Goal: Information Seeking & Learning: Check status

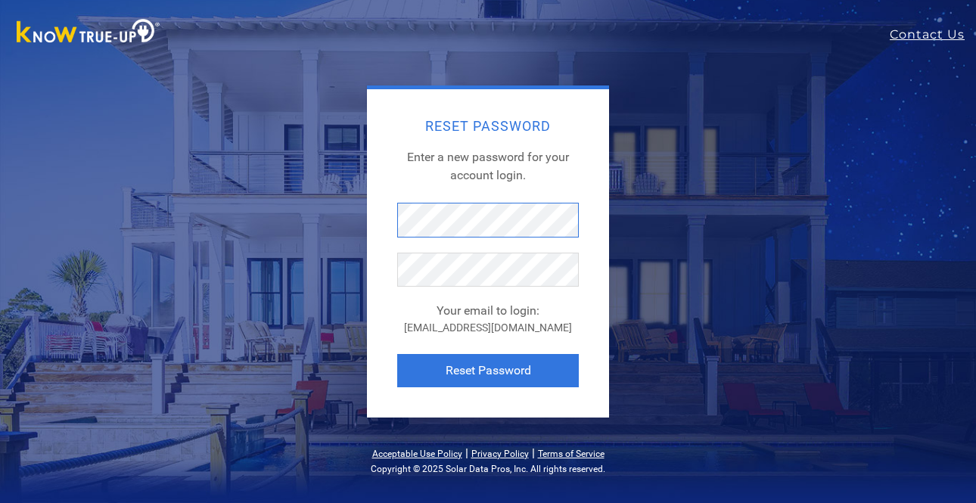
click at [366, 208] on div "Reset Password Enter a new password for your account login. Your email to login…" at bounding box center [488, 252] width 575 height 332
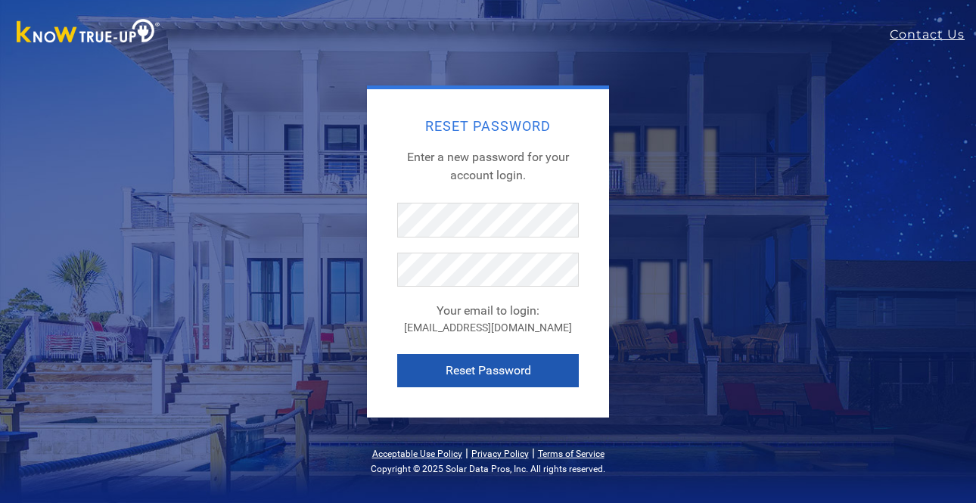
click at [500, 370] on button "Reset Password" at bounding box center [488, 370] width 182 height 33
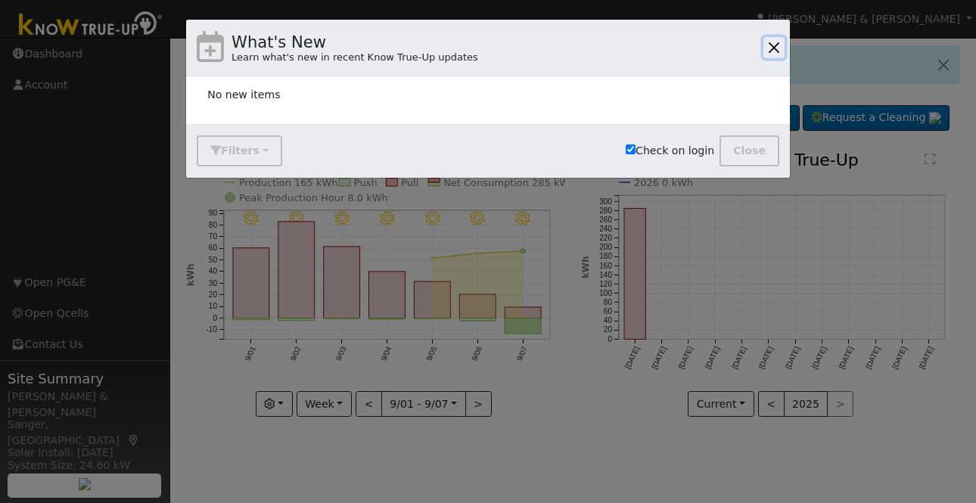
click at [777, 42] on button "button" at bounding box center [774, 47] width 21 height 21
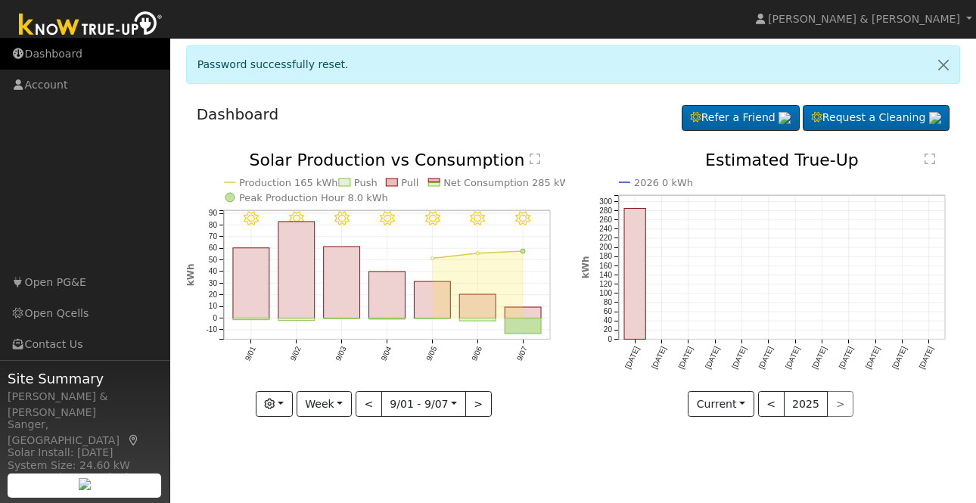
click at [58, 53] on link "Dashboard" at bounding box center [85, 54] width 170 height 31
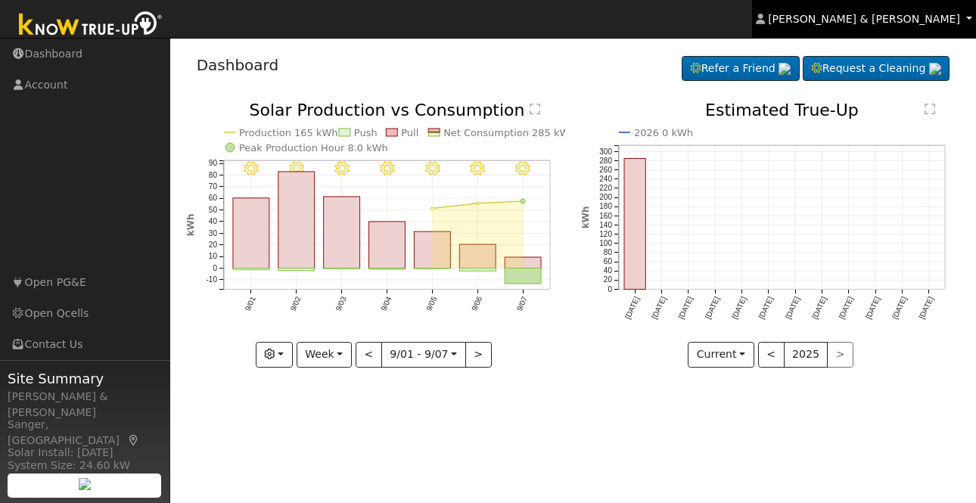
click at [970, 20] on link "Lori & Randy Welch" at bounding box center [864, 19] width 224 height 38
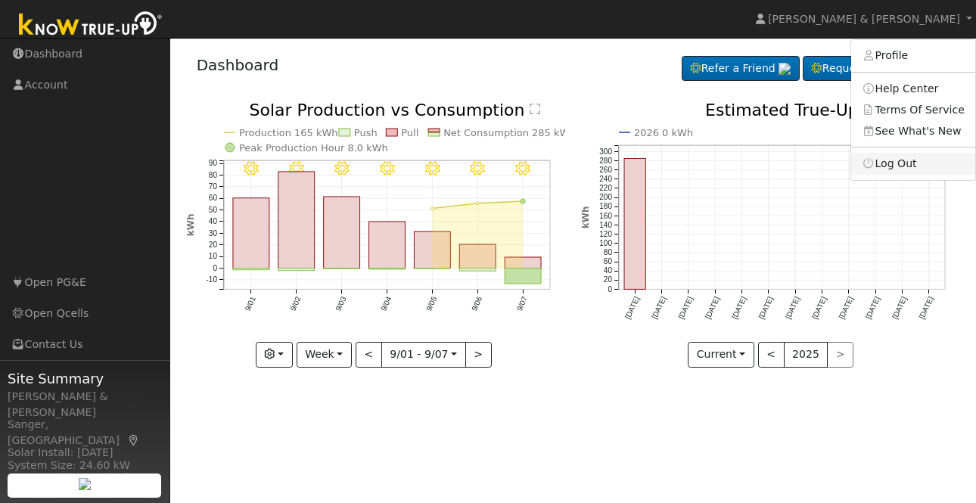
click at [909, 169] on link "Log Out" at bounding box center [914, 163] width 124 height 21
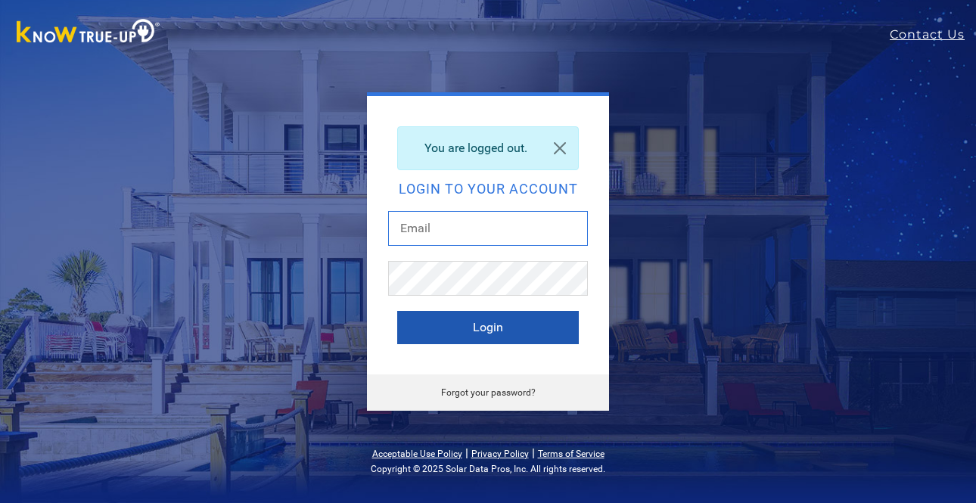
type input "[EMAIL_ADDRESS][DOMAIN_NAME]"
click at [501, 324] on button "Login" at bounding box center [488, 327] width 182 height 33
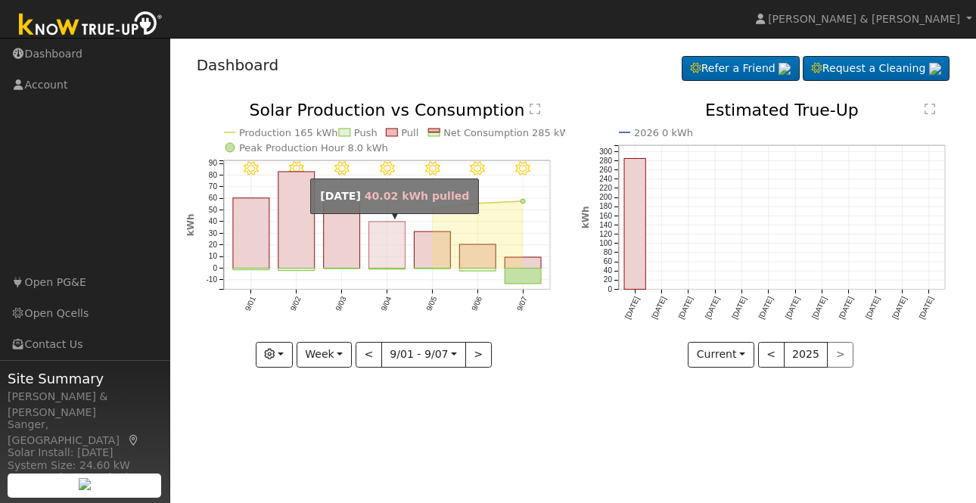
click at [388, 254] on rect "onclick=""" at bounding box center [387, 245] width 36 height 47
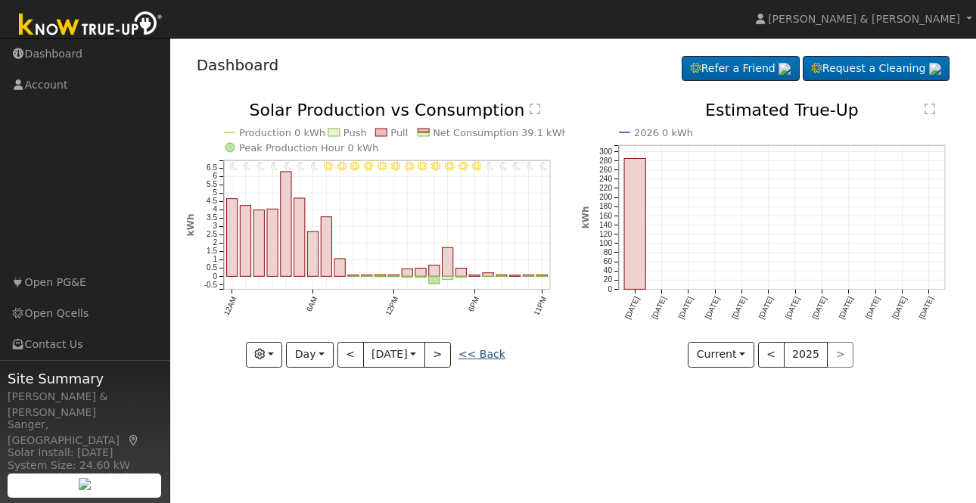
click at [487, 353] on link "<< Back" at bounding box center [482, 354] width 47 height 12
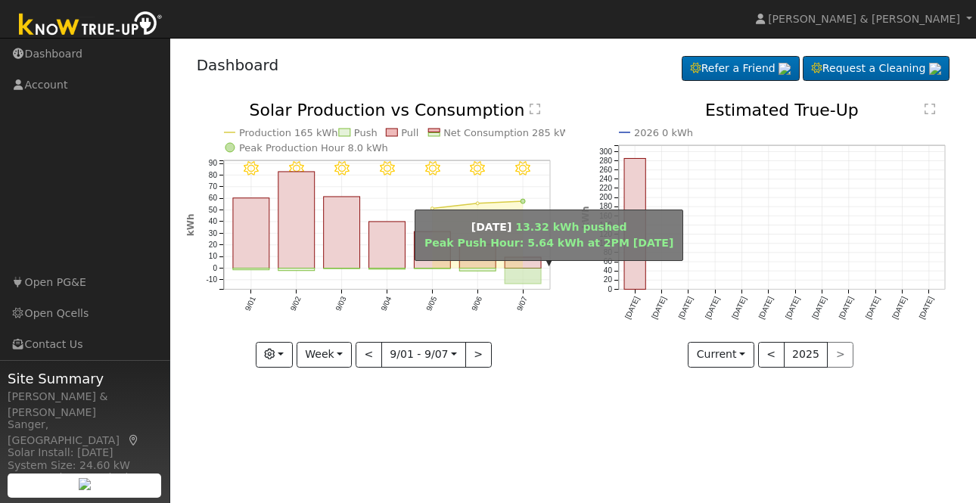
click at [522, 276] on rect "onclick=""" at bounding box center [523, 277] width 36 height 16
type input "2025-09-07"
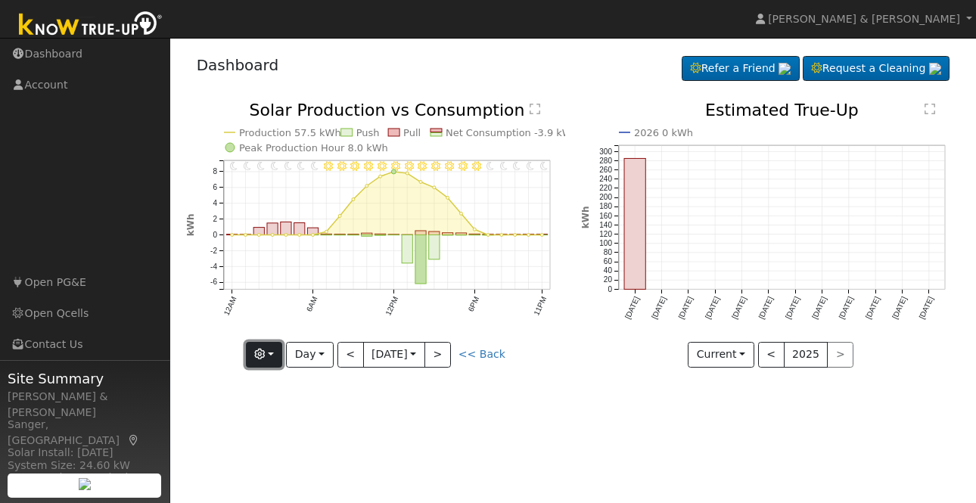
click at [278, 354] on button "button" at bounding box center [264, 355] width 37 height 26
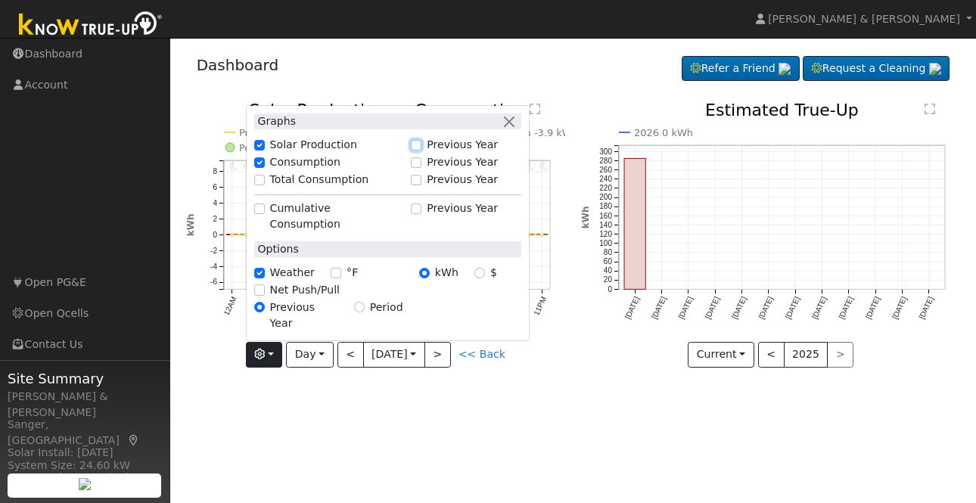
click at [416, 151] on input "Previous Year" at bounding box center [416, 145] width 11 height 11
checkbox input "true"
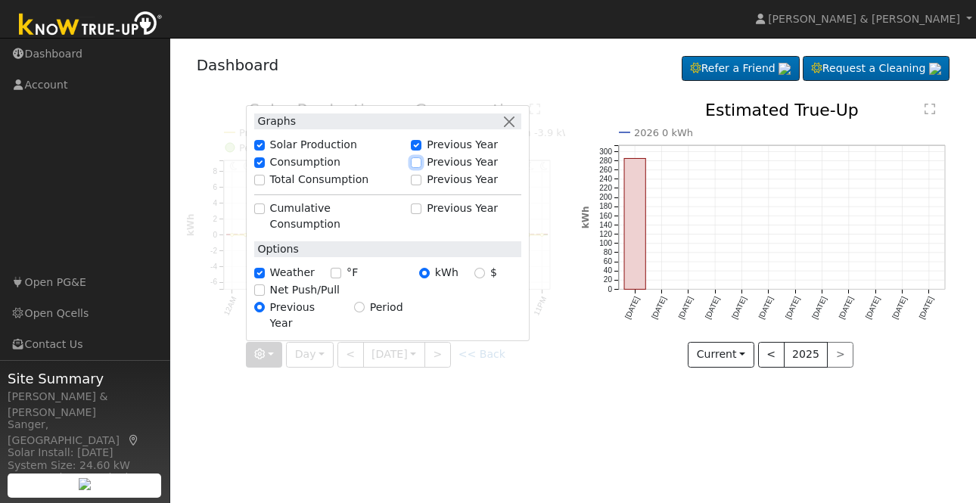
click at [419, 168] on input "Previous Year" at bounding box center [416, 162] width 11 height 11
checkbox input "true"
checkbox input "false"
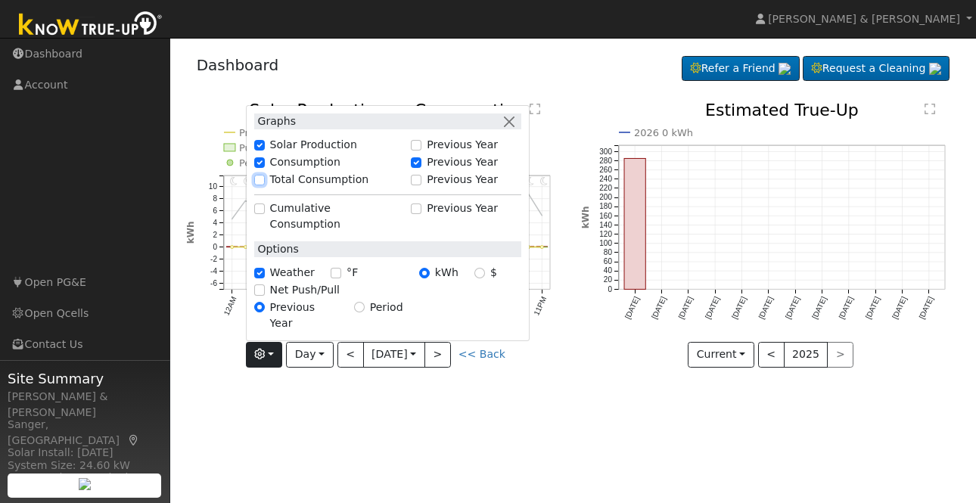
click at [260, 185] on input "Total Consumption" at bounding box center [259, 180] width 11 height 11
checkbox input "true"
click at [422, 185] on input "Previous Year" at bounding box center [416, 180] width 11 height 11
checkbox input "true"
checkbox input "false"
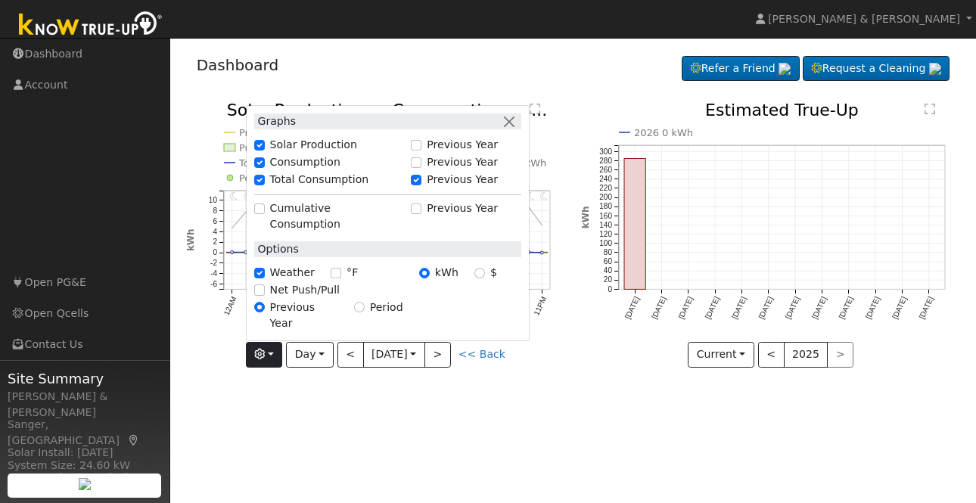
click at [347, 402] on div "User Profile First name Last name Email Email Notifications No Emails No Emails…" at bounding box center [573, 271] width 806 height 466
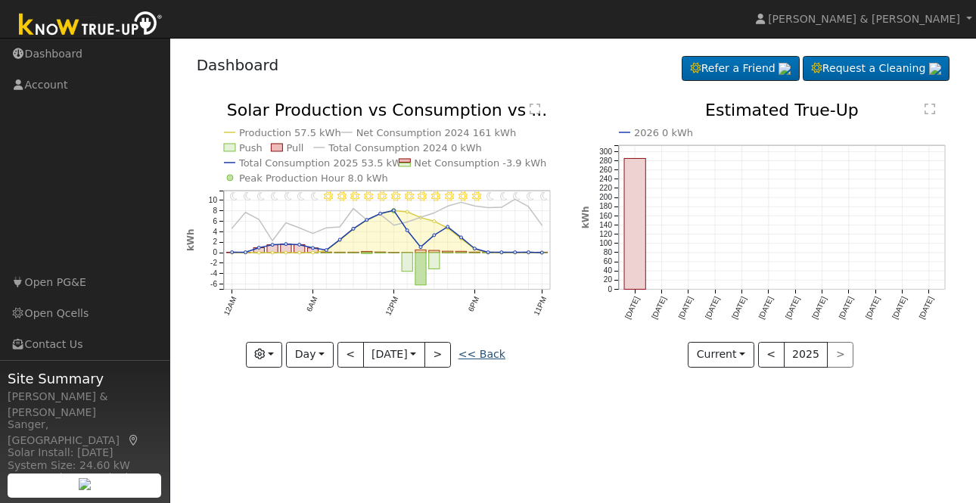
click at [482, 355] on link "<< Back" at bounding box center [482, 354] width 47 height 12
type input "2025-09-01"
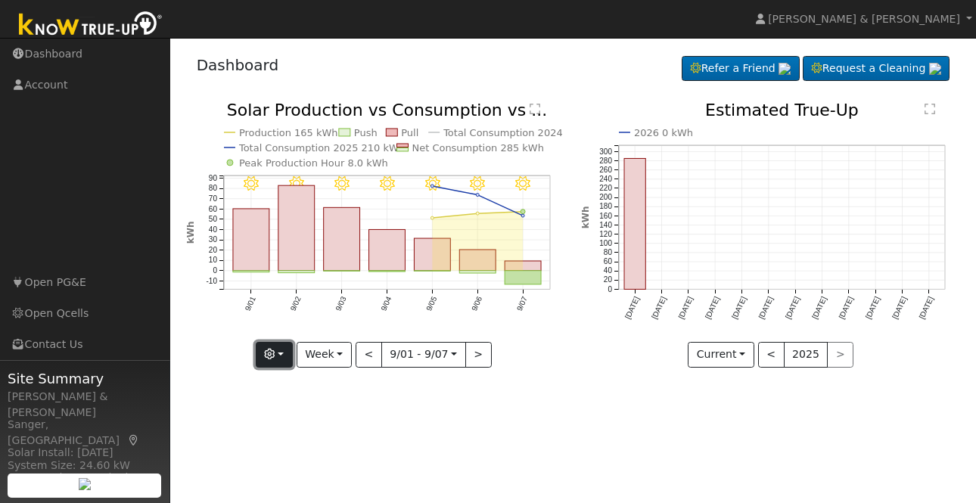
click at [283, 357] on button "button" at bounding box center [274, 355] width 37 height 26
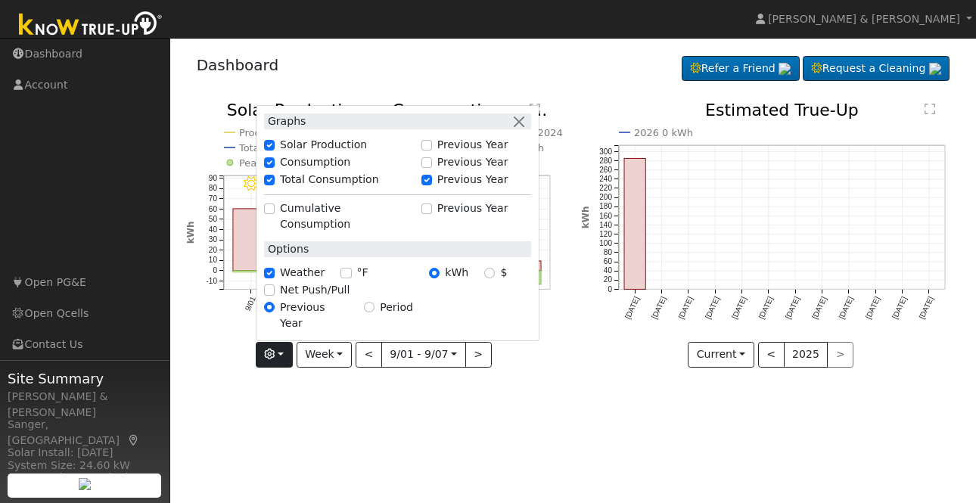
click at [392, 388] on div "9/07 - Clear 9/06 - Clear 9/05 - Clear 9/04 - Clear 9/03 - Clear 9/02 - MostlyC…" at bounding box center [376, 246] width 396 height 288
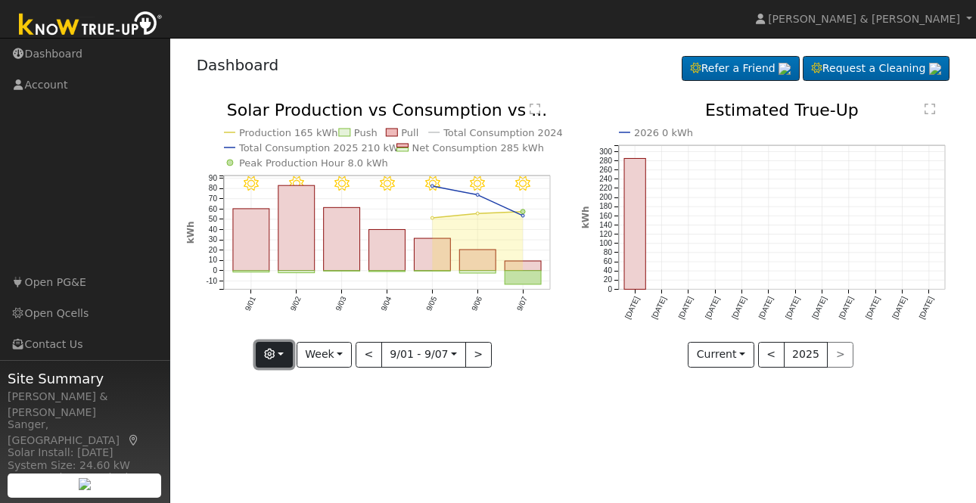
click at [284, 350] on button "button" at bounding box center [274, 355] width 37 height 26
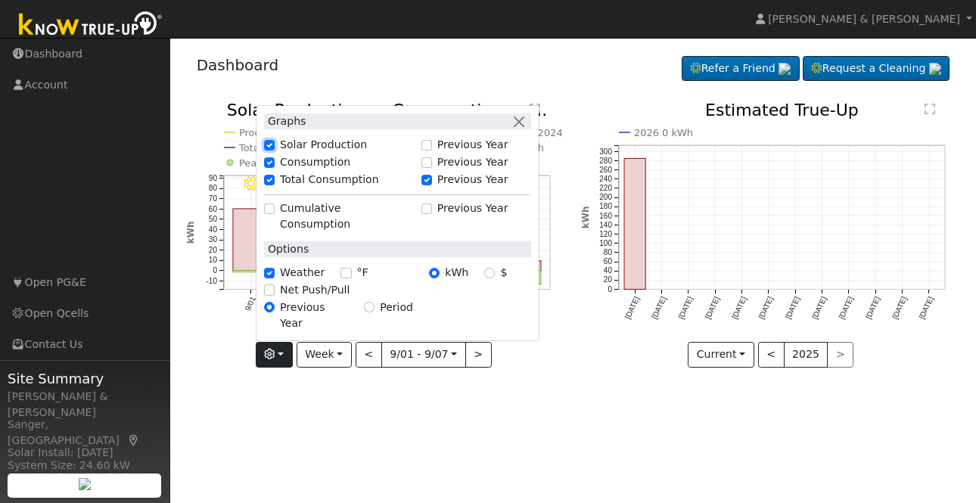
click at [273, 151] on input "Solar Production" at bounding box center [269, 145] width 11 height 11
click at [275, 151] on input "Solar Production" at bounding box center [269, 145] width 11 height 11
checkbox input "true"
click at [316, 391] on div "User Profile First name Last name Email Email Notifications No Emails No Emails…" at bounding box center [573, 271] width 806 height 466
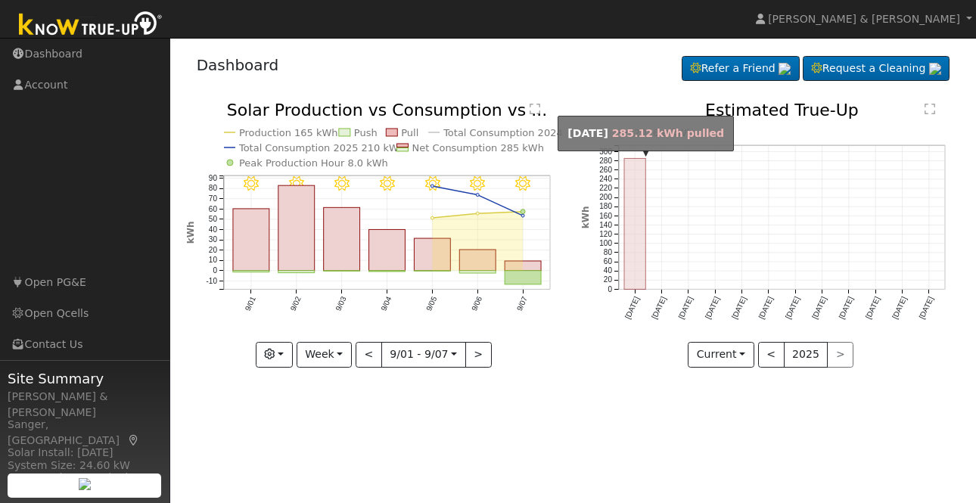
click at [637, 285] on rect "onclick=""" at bounding box center [634, 224] width 21 height 131
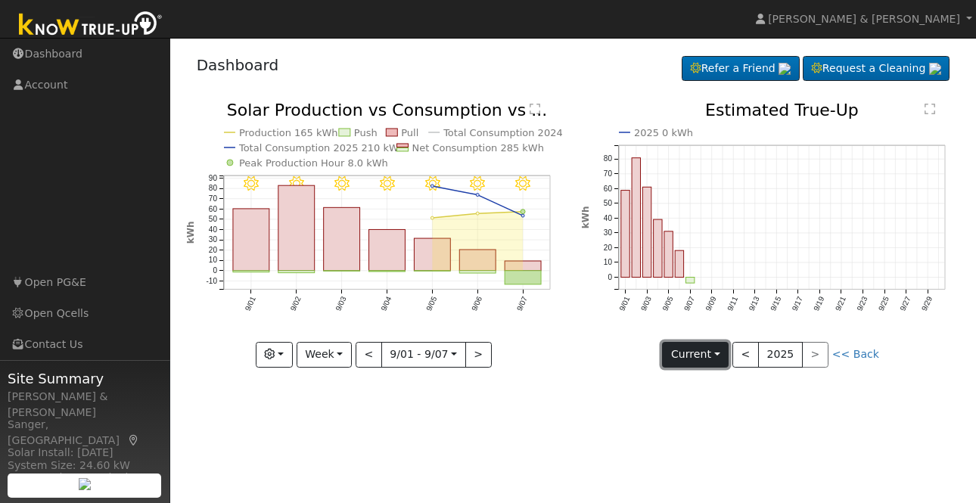
click at [721, 352] on button "Current" at bounding box center [695, 355] width 67 height 26
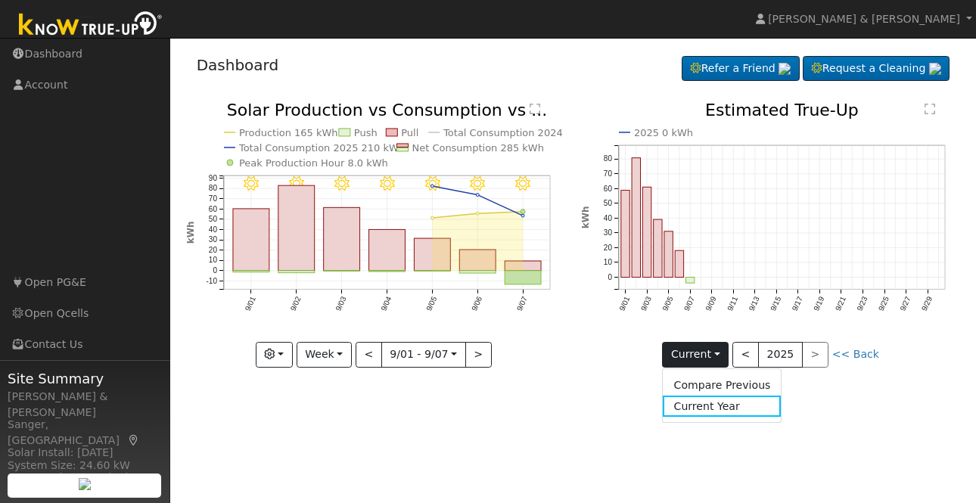
click at [624, 353] on icon "2025 0 kWh 9/01 9/03 9/05 9/07 9/09 9/11 9/13 9/15 9/17 9/19 9/21 9/23 9/25 9/2…" at bounding box center [770, 229] width 379 height 254
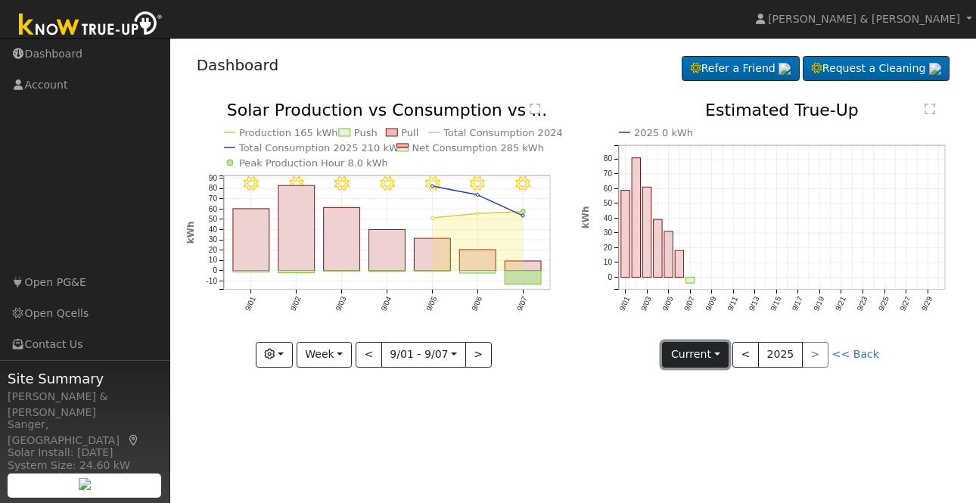
click at [722, 356] on button "Current" at bounding box center [695, 355] width 67 height 26
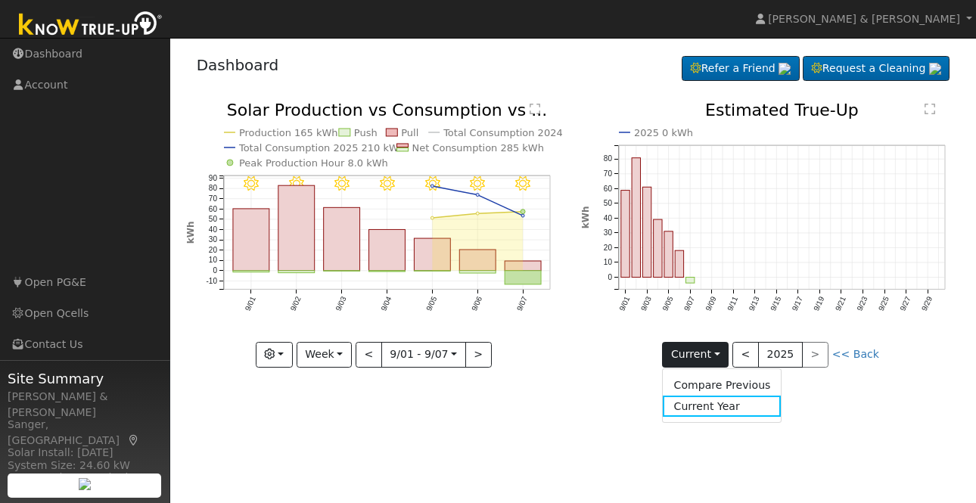
click at [607, 357] on icon "2025 0 kWh 9/01 9/03 9/05 9/07 9/09 9/11 9/13 9/15 9/17 9/19 9/21 9/23 9/25 9/2…" at bounding box center [770, 229] width 379 height 254
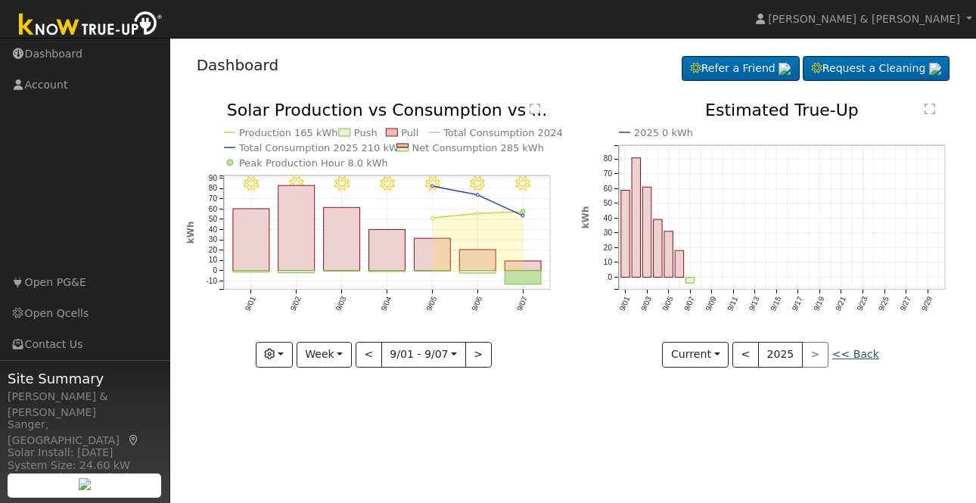
click at [867, 354] on link "<< Back" at bounding box center [856, 354] width 47 height 12
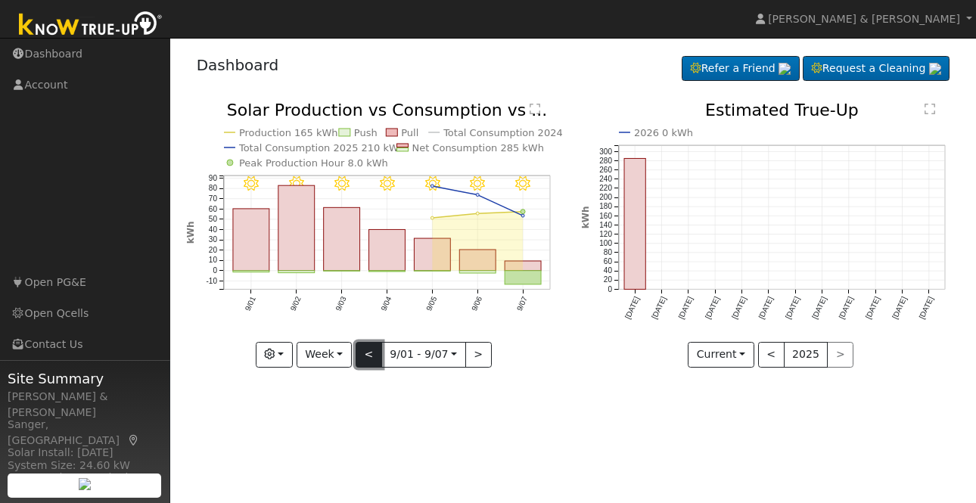
click at [368, 357] on button "<" at bounding box center [369, 355] width 26 height 26
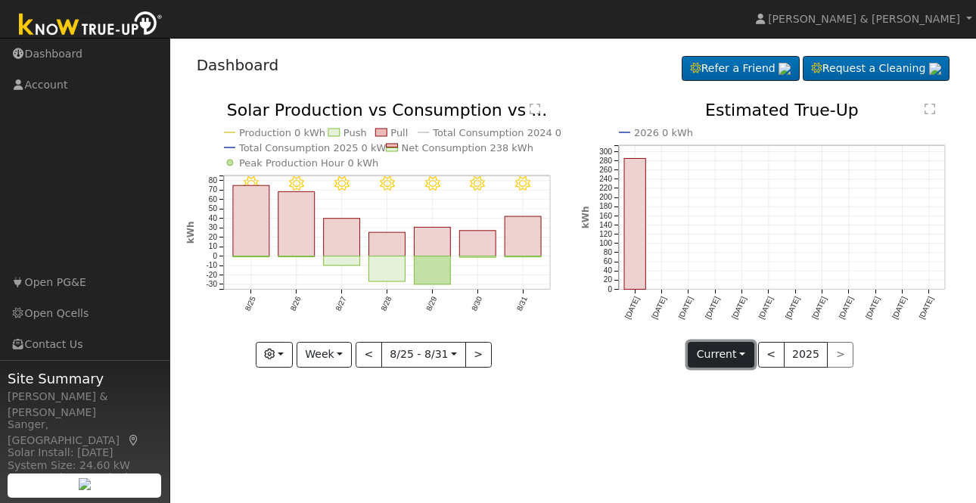
click at [743, 354] on button "Current" at bounding box center [721, 355] width 67 height 26
click at [768, 356] on button "<" at bounding box center [771, 355] width 26 height 26
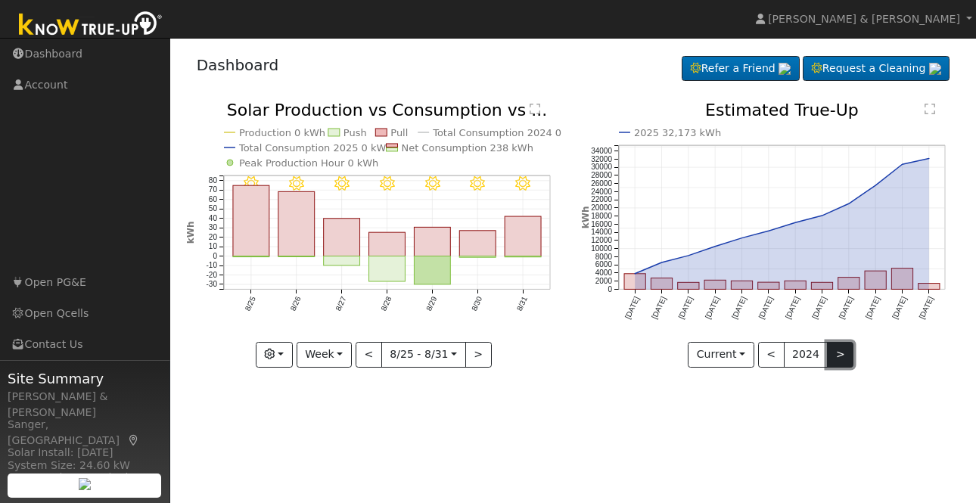
click at [833, 354] on button ">" at bounding box center [840, 355] width 26 height 26
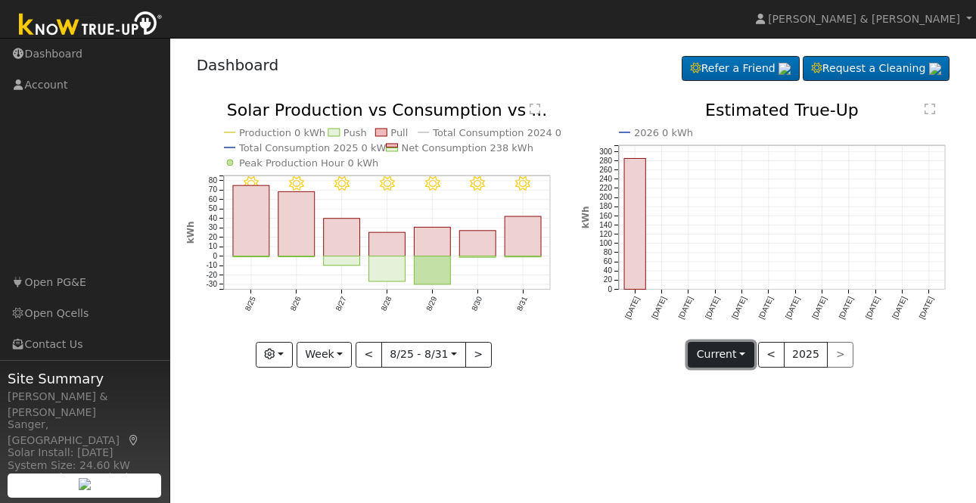
click at [743, 352] on button "Current" at bounding box center [721, 355] width 67 height 26
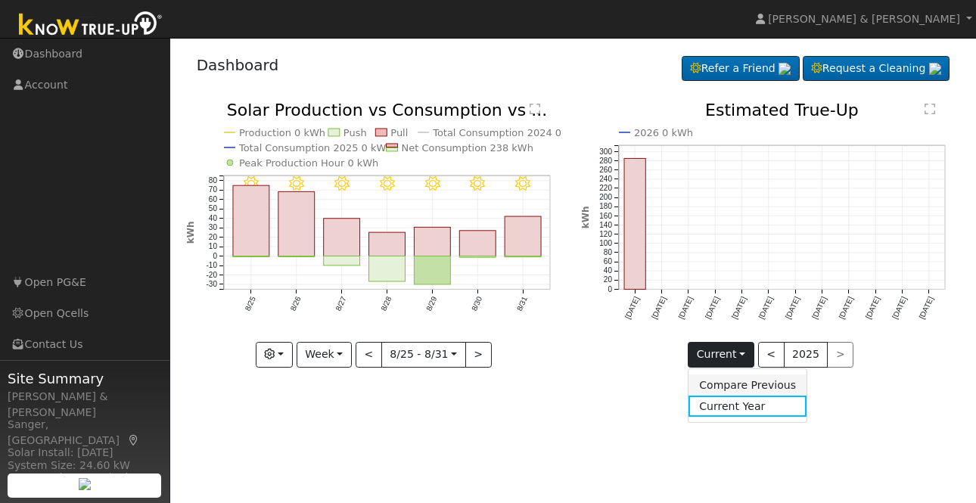
click at [753, 385] on link "Compare Previous" at bounding box center [748, 385] width 118 height 21
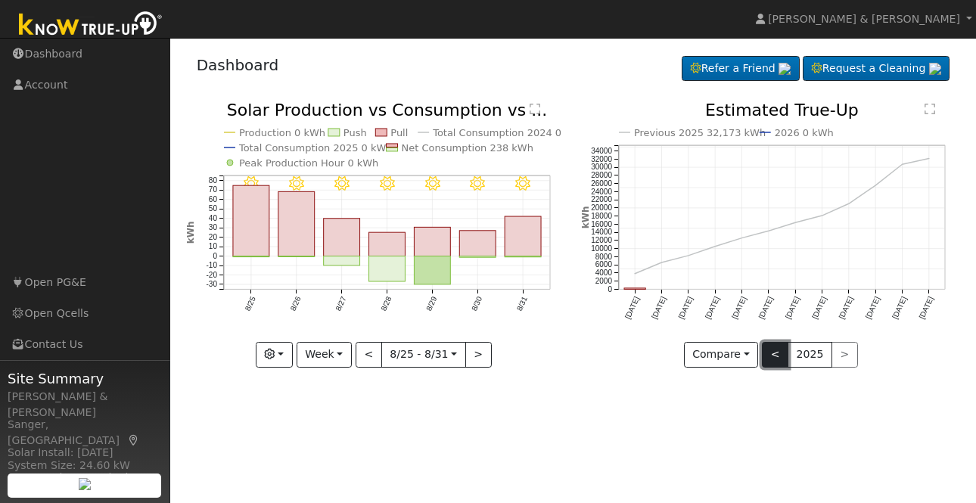
click at [780, 358] on button "<" at bounding box center [775, 355] width 26 height 26
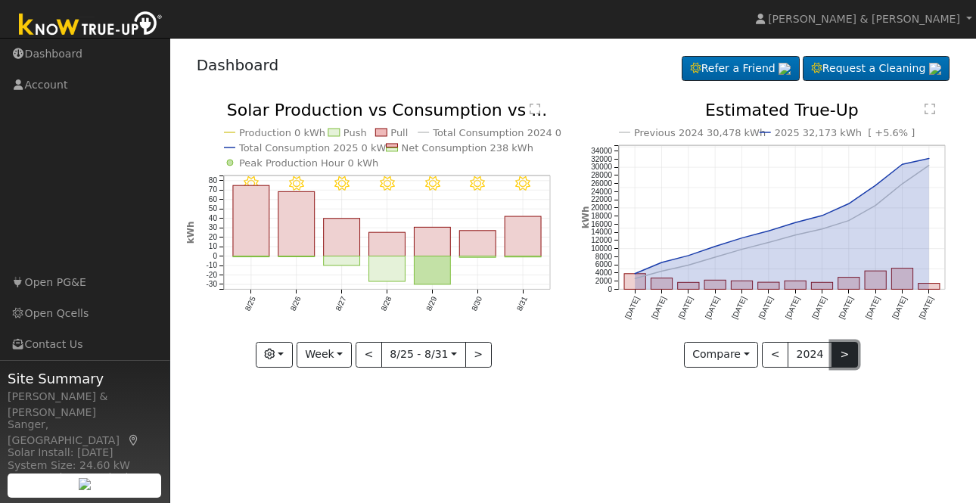
click at [840, 359] on button ">" at bounding box center [845, 355] width 26 height 26
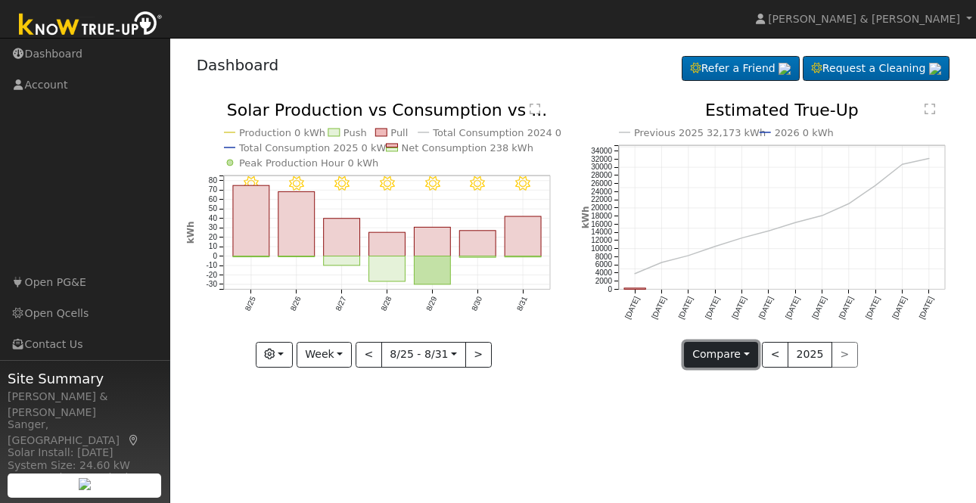
click at [749, 353] on button "Compare" at bounding box center [721, 355] width 75 height 26
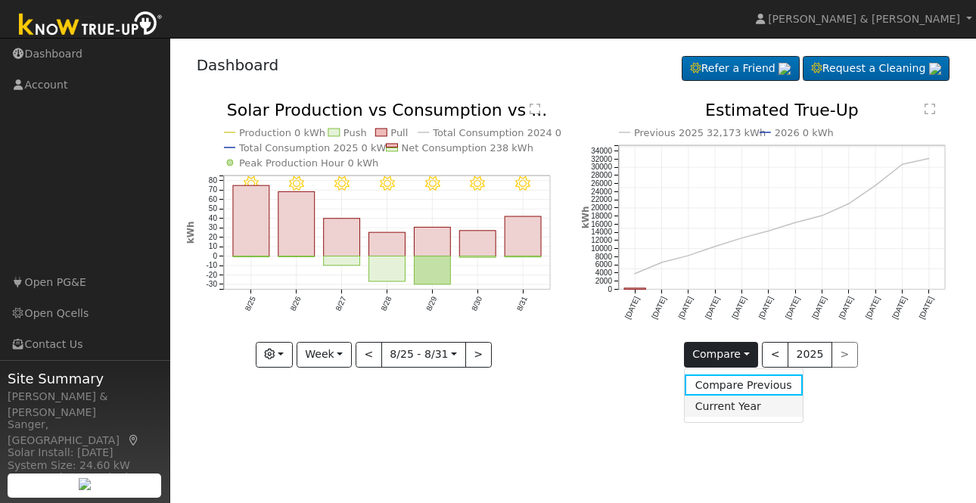
click at [745, 408] on link "Current Year" at bounding box center [744, 406] width 118 height 21
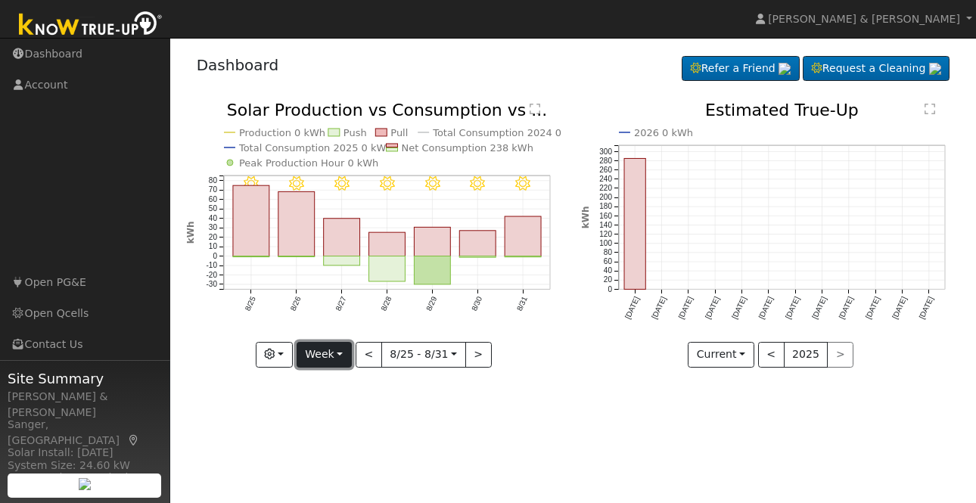
click at [347, 355] on button "Week" at bounding box center [324, 355] width 55 height 26
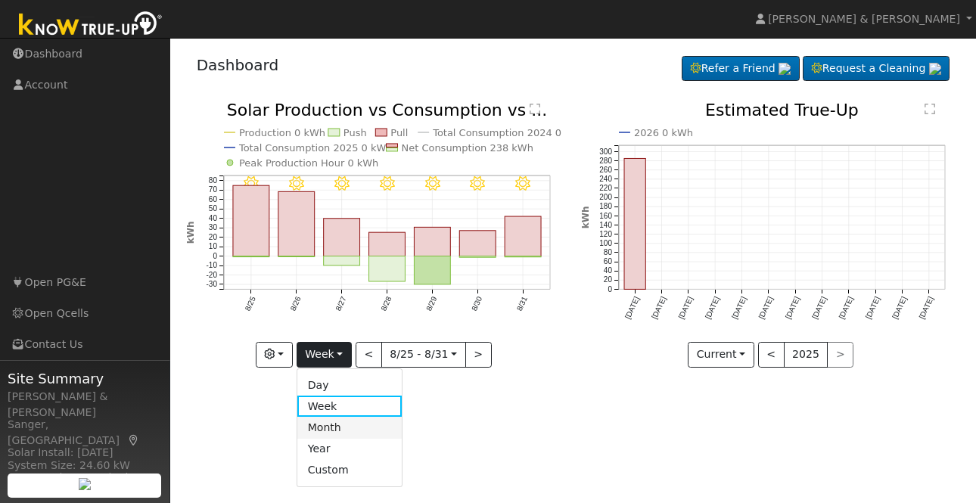
click at [337, 429] on link "Month" at bounding box center [349, 427] width 105 height 21
type input "2025-08-01"
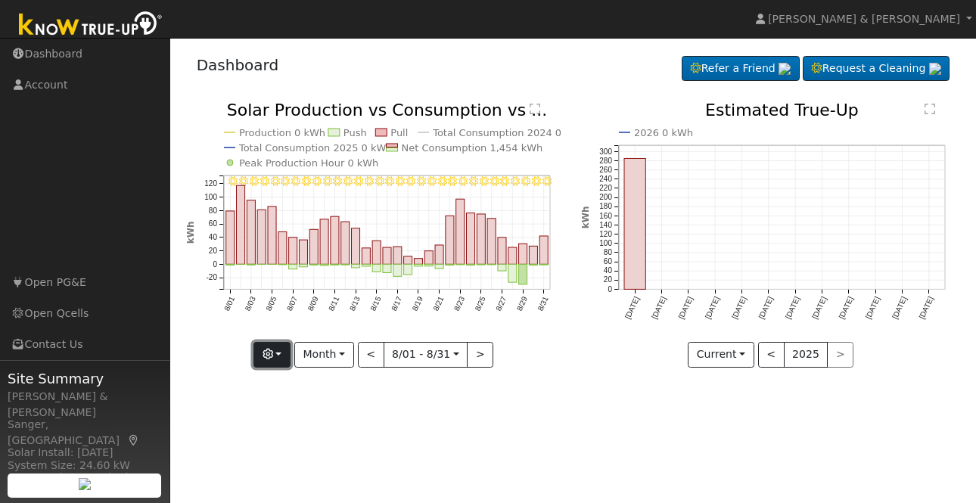
click at [286, 354] on button "button" at bounding box center [272, 355] width 37 height 26
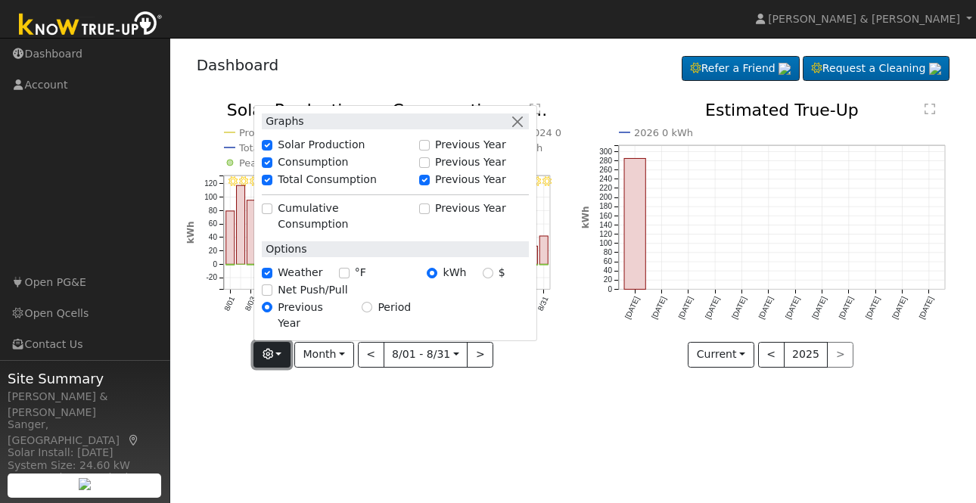
click at [286, 354] on button "button" at bounding box center [272, 355] width 37 height 26
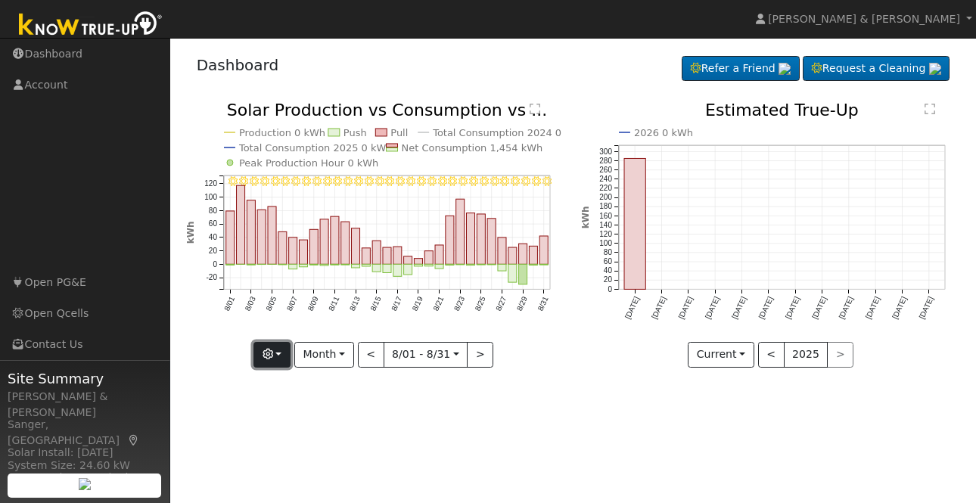
click at [286, 354] on button "button" at bounding box center [272, 355] width 37 height 26
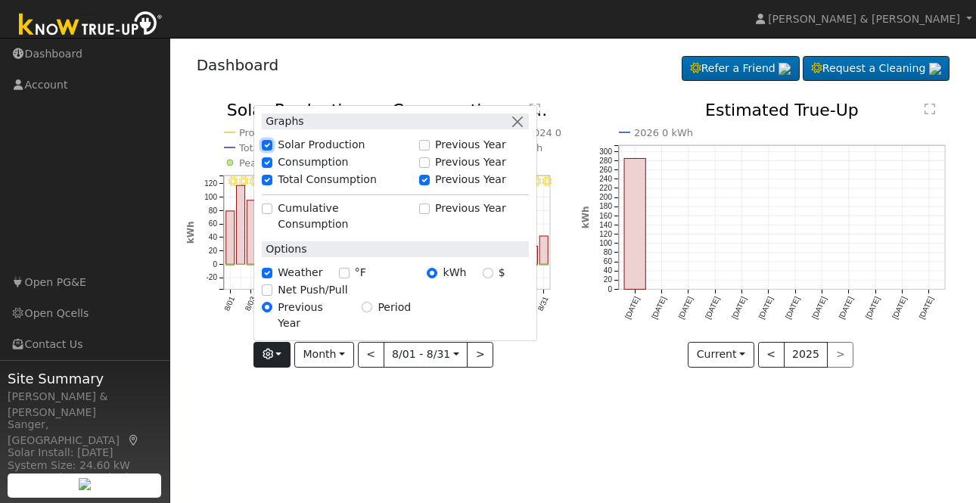
click at [271, 151] on input "Solar Production" at bounding box center [267, 145] width 11 height 11
checkbox input "false"
click at [313, 399] on div "User Profile First name Last name Email Email Notifications No Emails No Emails…" at bounding box center [573, 271] width 806 height 466
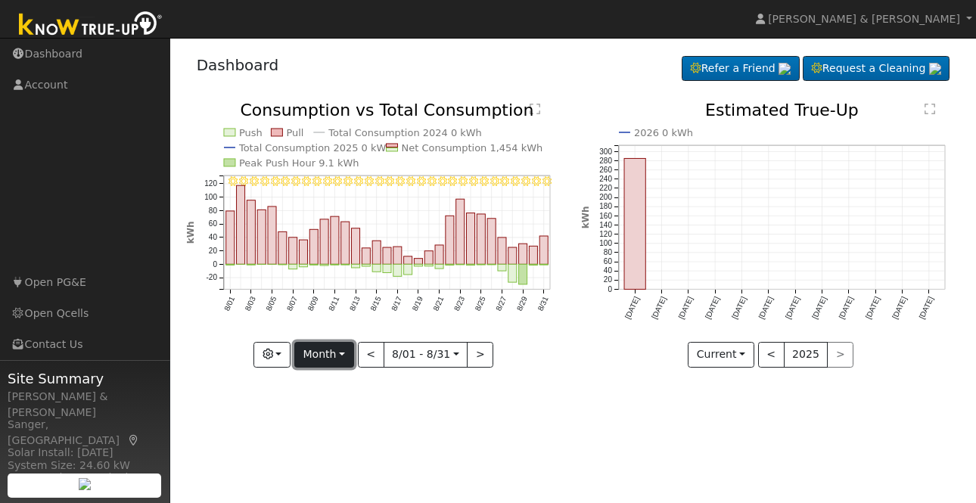
click at [348, 353] on button "Month" at bounding box center [324, 355] width 60 height 26
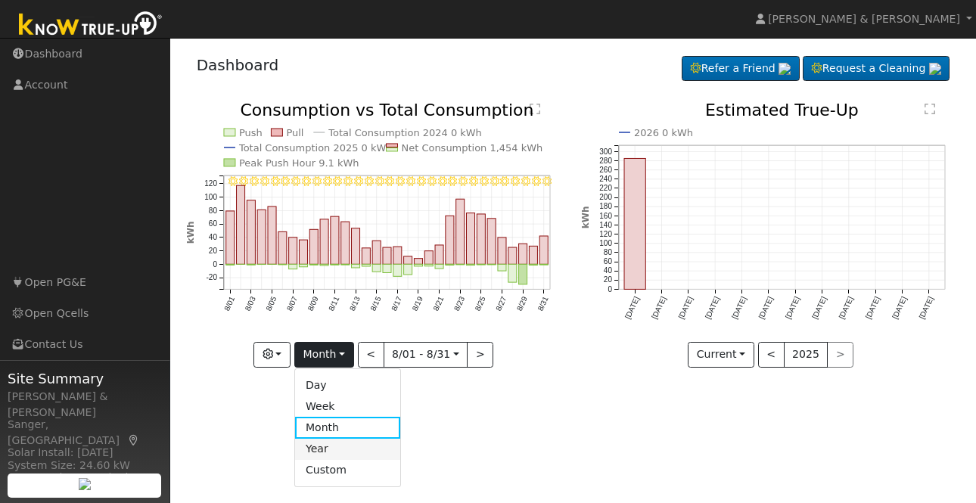
click at [331, 449] on link "Year" at bounding box center [347, 449] width 105 height 21
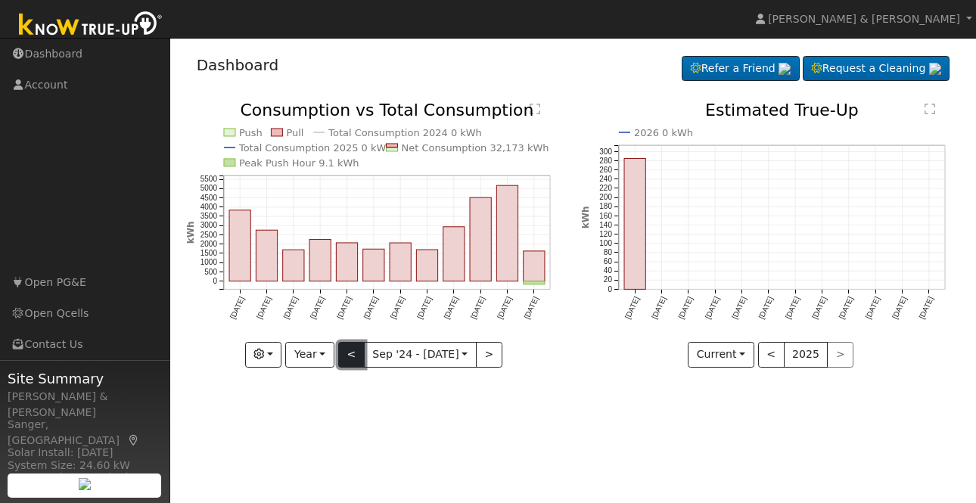
click at [350, 355] on button "<" at bounding box center [351, 355] width 26 height 26
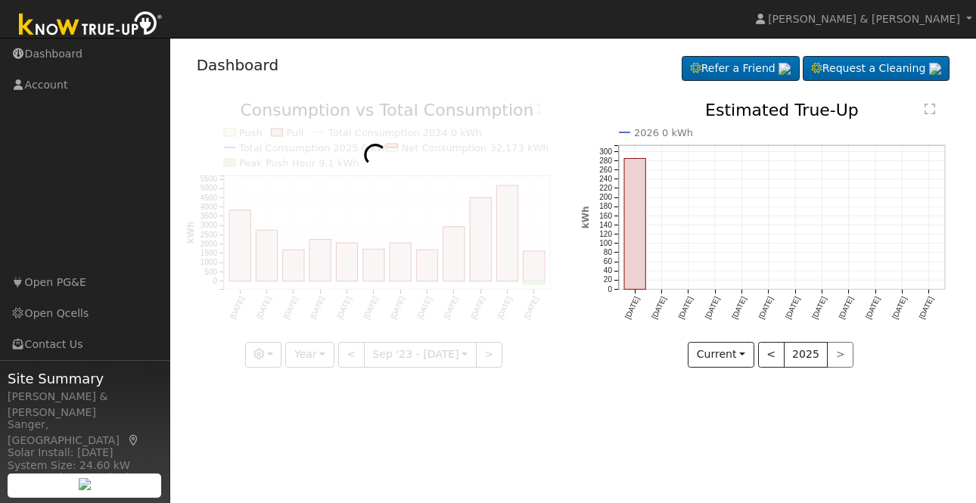
click at [439, 382] on div "Push Pull Total Consumption 2024 0 kWh Total Consumption 2025 0 kWh Net Consump…" at bounding box center [376, 246] width 396 height 288
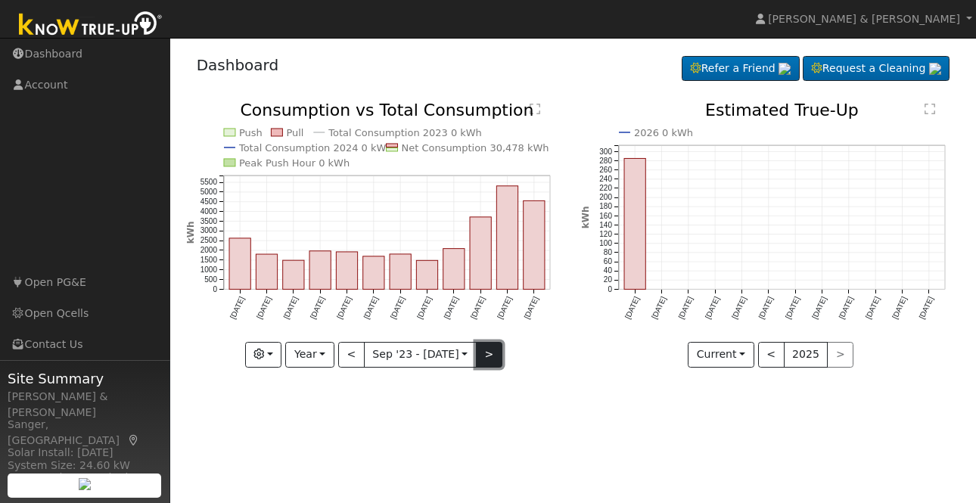
click at [482, 360] on button ">" at bounding box center [489, 355] width 26 height 26
type input "2024-09-01"
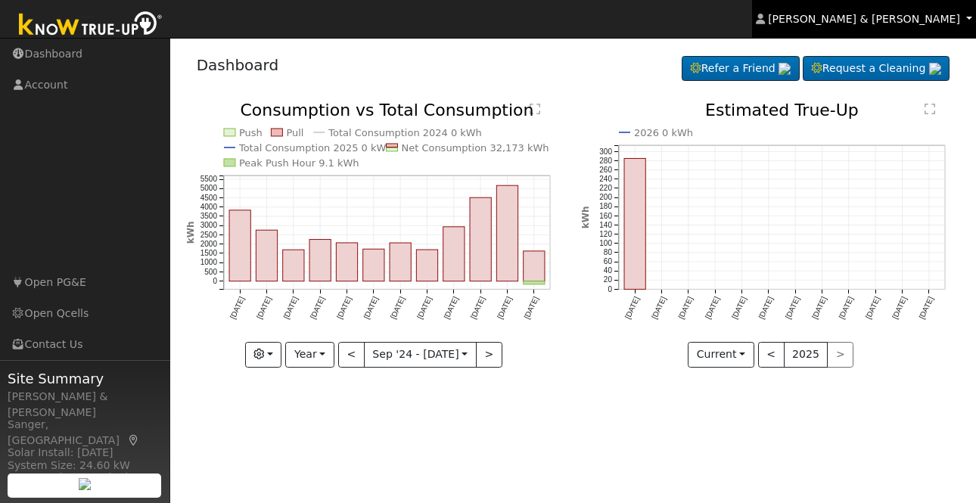
click at [953, 25] on span "Lori & Randy Welch" at bounding box center [864, 19] width 192 height 12
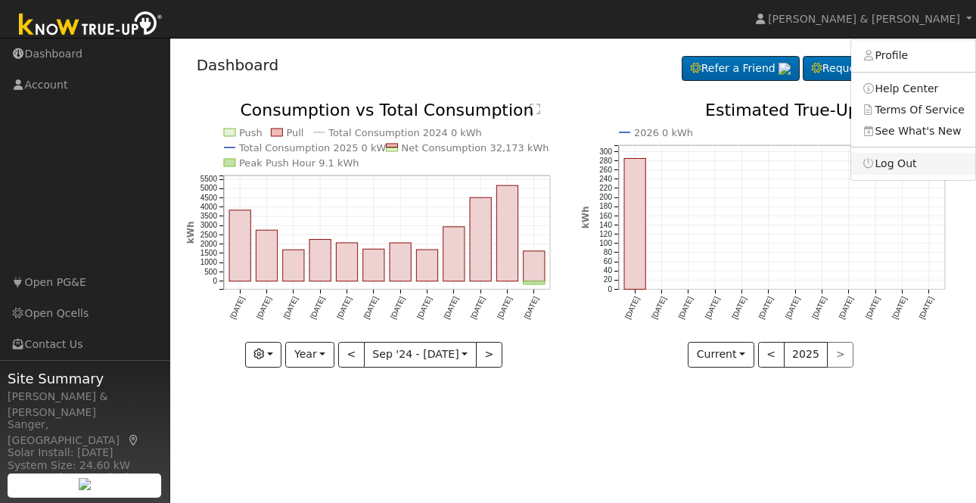
click at [917, 165] on link "Log Out" at bounding box center [914, 163] width 124 height 21
